Goal: Go to known website: Access a specific website the user already knows

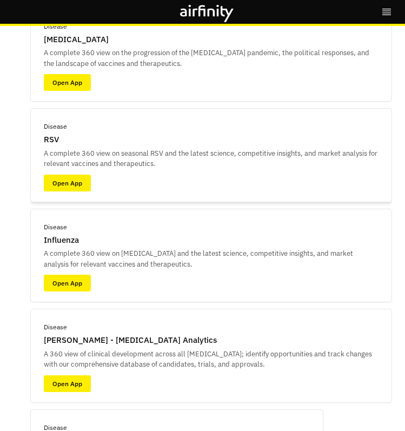
scroll to position [239, 0]
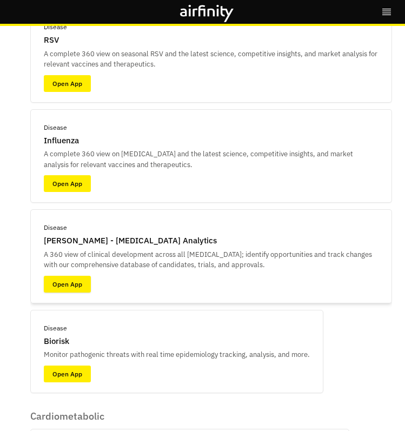
click at [77, 276] on link "Open App" at bounding box center [67, 284] width 47 height 17
